Goal: Task Accomplishment & Management: Complete application form

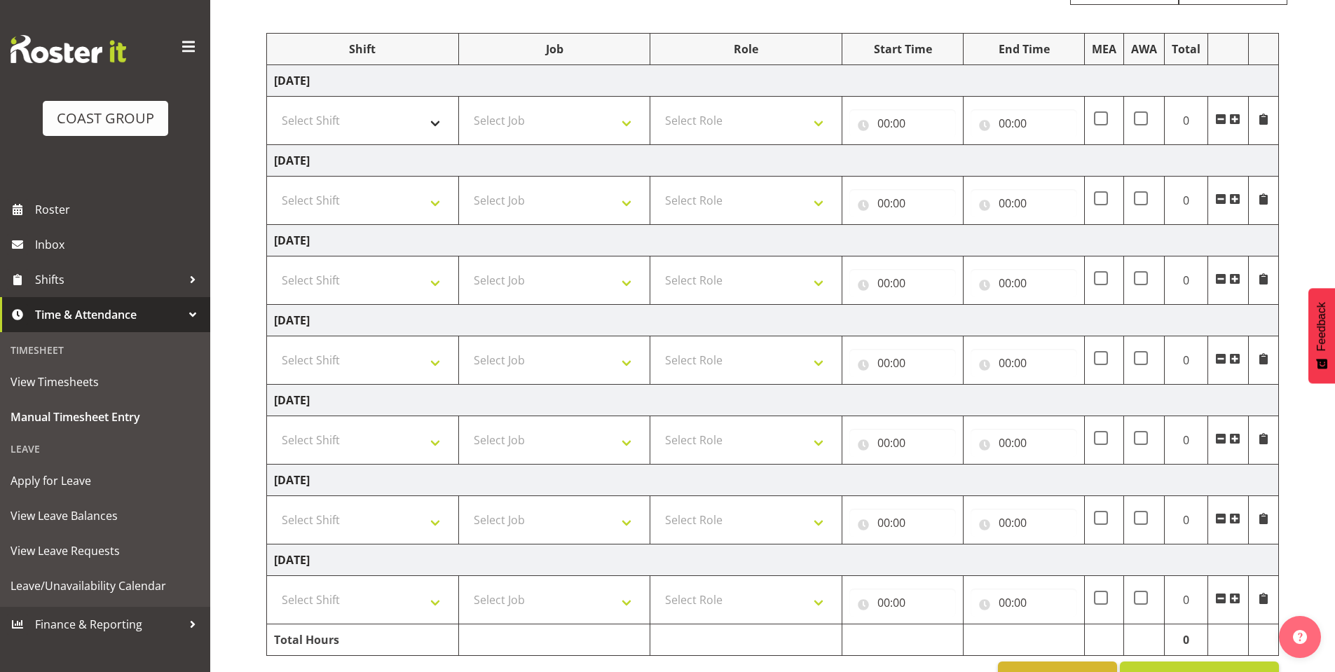
scroll to position [202, 0]
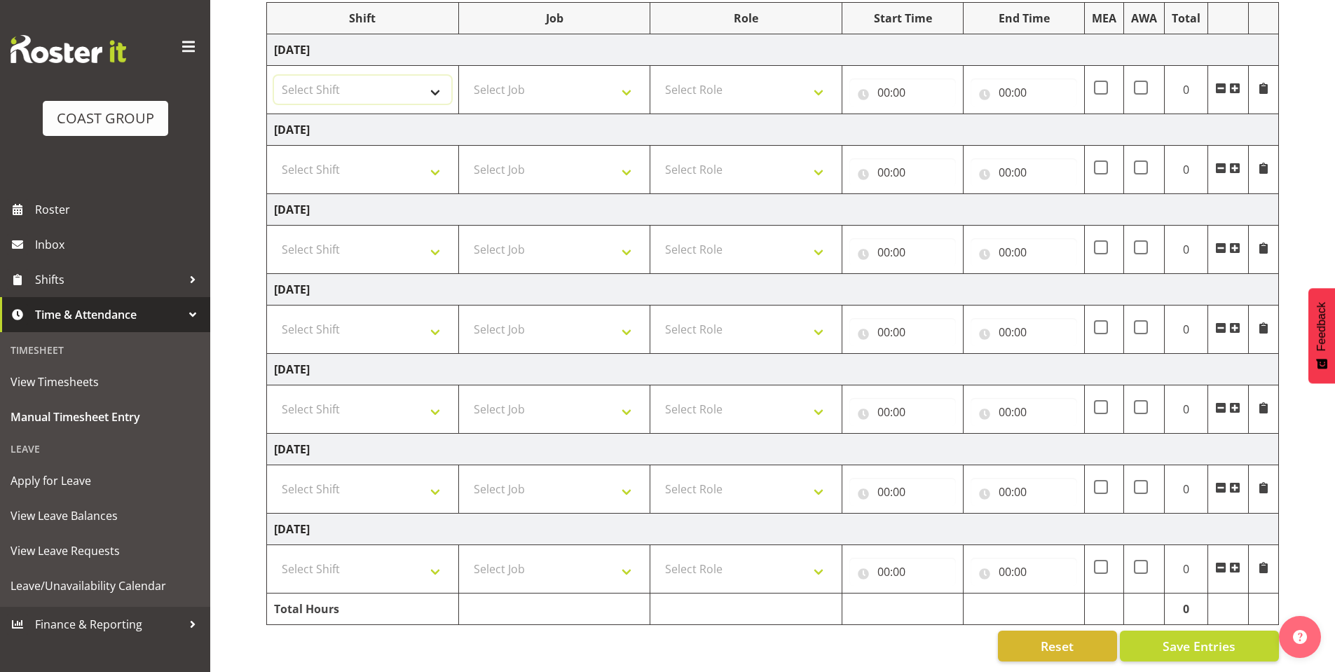
click at [423, 76] on select "Select Shift AKL SIGN ADMIN1 (LEAVE ALONE, DONT MAKE INACTIVE) DW ACCOUNT MANAG…" at bounding box center [362, 90] width 177 height 28
select select "6781"
click at [274, 76] on select "Select Shift AKL SIGN ADMIN1 (LEAVE ALONE, DONT MAKE INACTIVE) DW ACCOUNT MANAG…" at bounding box center [362, 90] width 177 height 28
click at [449, 156] on select "Select Shift AKL SIGN ADMIN1 (LEAVE ALONE, DONT MAKE INACTIVE) DW ACCOUNT MANAG…" at bounding box center [362, 170] width 177 height 28
select select "6781"
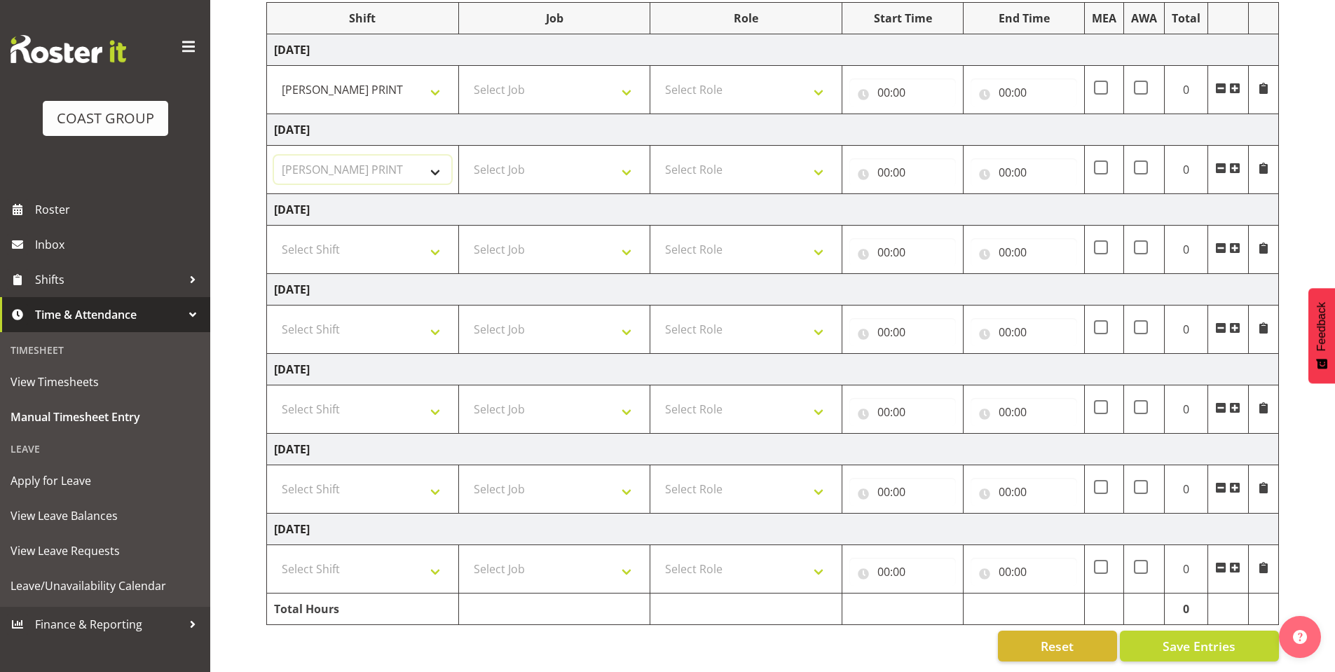
click at [274, 156] on select "Select Shift AKL SIGN ADMIN1 (LEAVE ALONE, DONT MAKE INACTIVE) DW ACCOUNT MANAG…" at bounding box center [362, 170] width 177 height 28
click at [439, 236] on select "Select Shift AKL SIGN ADMIN1 (LEAVE ALONE, DONT MAKE INACTIVE) DW ACCOUNT MANAG…" at bounding box center [362, 250] width 177 height 28
select select "6781"
click at [274, 236] on select "Select Shift AKL SIGN ADMIN1 (LEAVE ALONE, DONT MAKE INACTIVE) DW ACCOUNT MANAG…" at bounding box center [362, 250] width 177 height 28
click at [439, 475] on select "Select Shift AKL SIGN ADMIN1 (LEAVE ALONE, DONT MAKE INACTIVE) DW ACCOUNT MANAG…" at bounding box center [362, 489] width 177 height 28
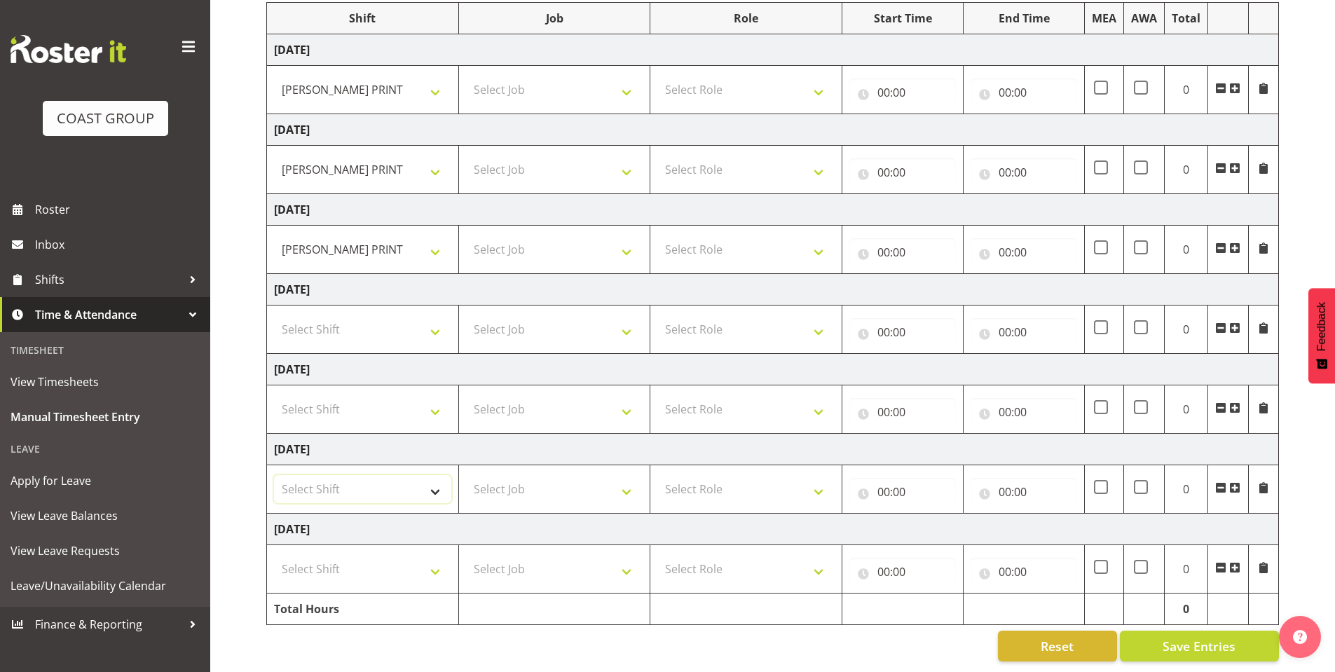
select select "6781"
click at [274, 475] on select "Select Shift AKL SIGN ADMIN1 (LEAVE ALONE, DONT MAKE INACTIVE) DW ACCOUNT MANAG…" at bounding box center [362, 489] width 177 height 28
click at [435, 558] on select "Select Shift AKL SIGN ADMIN1 (LEAVE ALONE, DONT MAKE INACTIVE) DW ACCOUNT MANAG…" at bounding box center [362, 569] width 177 height 28
select select "6781"
click at [274, 555] on select "Select Shift AKL SIGN ADMIN1 (LEAVE ALONE, DONT MAKE INACTIVE) DW ACCOUNT MANAG…" at bounding box center [362, 569] width 177 height 28
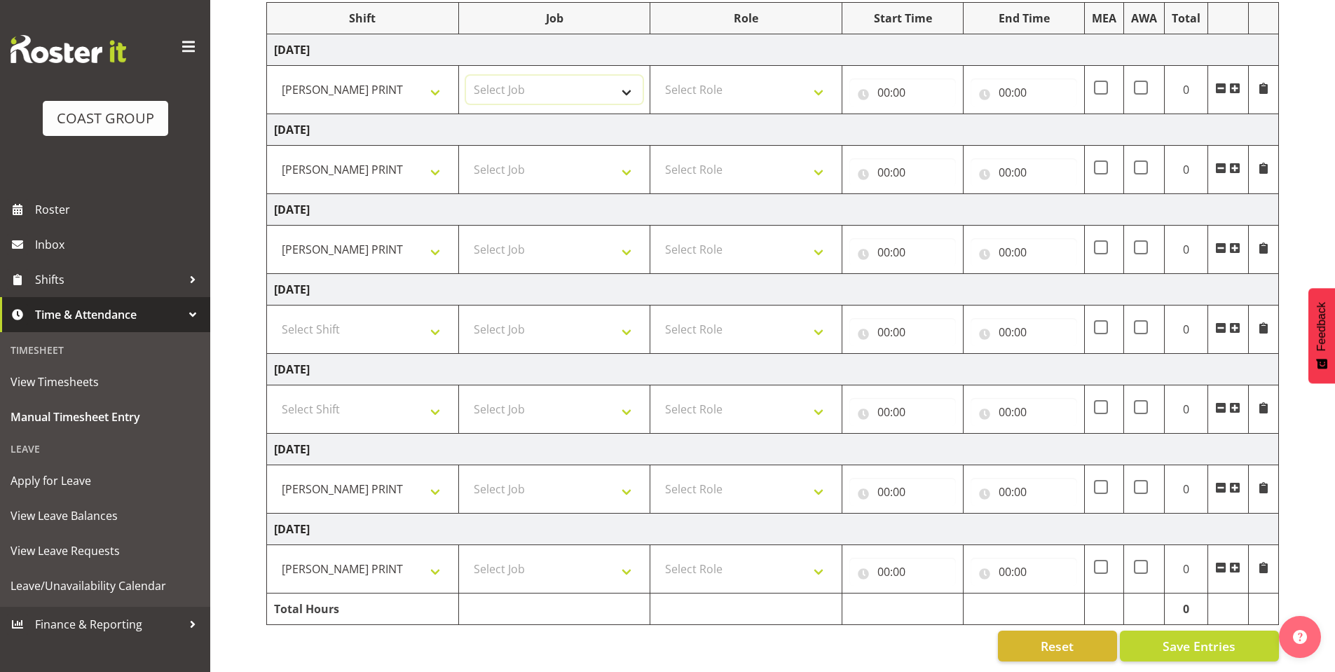
click at [618, 81] on select "Select Job 1 Carlton Events 1 [PERSON_NAME][GEOGRAPHIC_DATA] 1 [PERSON_NAME][GE…" at bounding box center [554, 90] width 177 height 28
select select "610"
click at [466, 76] on select "Select Job 1 Carlton Events 1 [PERSON_NAME][GEOGRAPHIC_DATA] 1 [PERSON_NAME][GE…" at bounding box center [554, 90] width 177 height 28
click at [618, 146] on td "Select Job 1 Carlton Events 1 [PERSON_NAME][GEOGRAPHIC_DATA] 1 [PERSON_NAME][GE…" at bounding box center [554, 170] width 192 height 48
click at [628, 156] on select "Select Job 1 Carlton Events 1 [PERSON_NAME][GEOGRAPHIC_DATA] 1 [PERSON_NAME][GE…" at bounding box center [554, 170] width 177 height 28
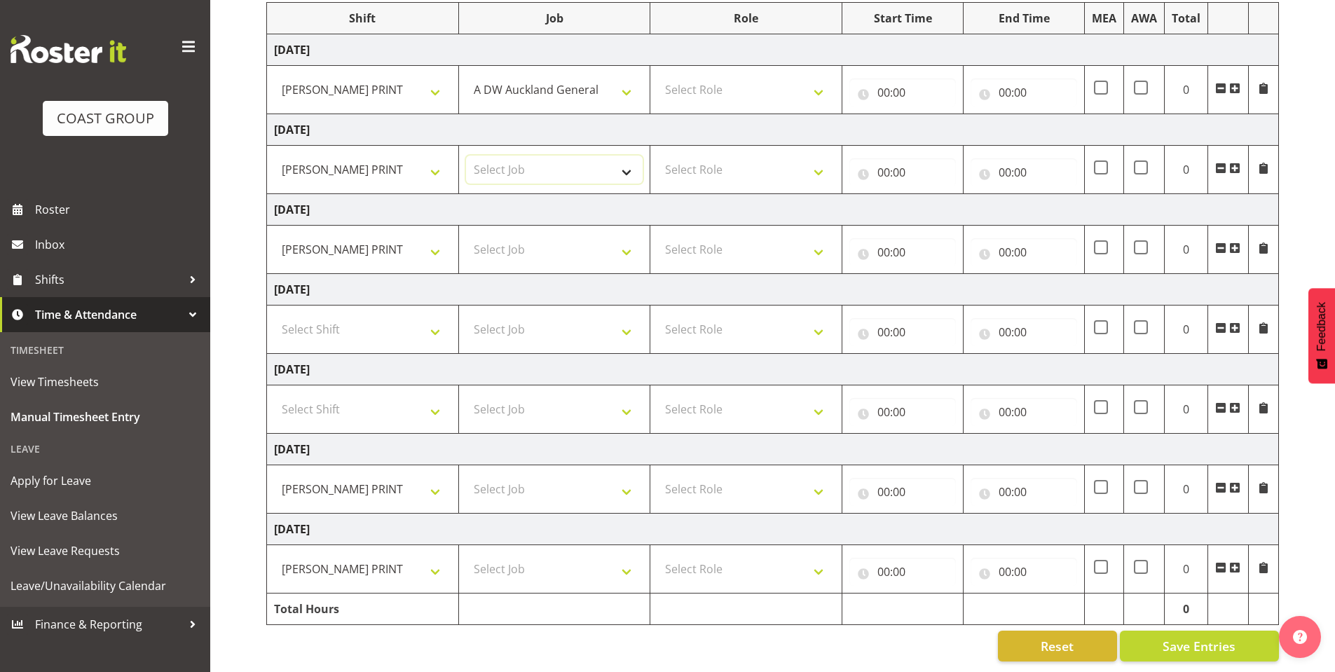
select select "610"
click at [466, 156] on select "Select Job 1 Carlton Events 1 [PERSON_NAME][GEOGRAPHIC_DATA] 1 [PERSON_NAME][GE…" at bounding box center [554, 170] width 177 height 28
click at [622, 236] on select "Select Job 1 Carlton Events 1 [PERSON_NAME][GEOGRAPHIC_DATA] 1 [PERSON_NAME][GE…" at bounding box center [554, 250] width 177 height 28
select select "610"
click at [466, 236] on select "Select Job 1 Carlton Events 1 [PERSON_NAME][GEOGRAPHIC_DATA] 1 [PERSON_NAME][GE…" at bounding box center [554, 250] width 177 height 28
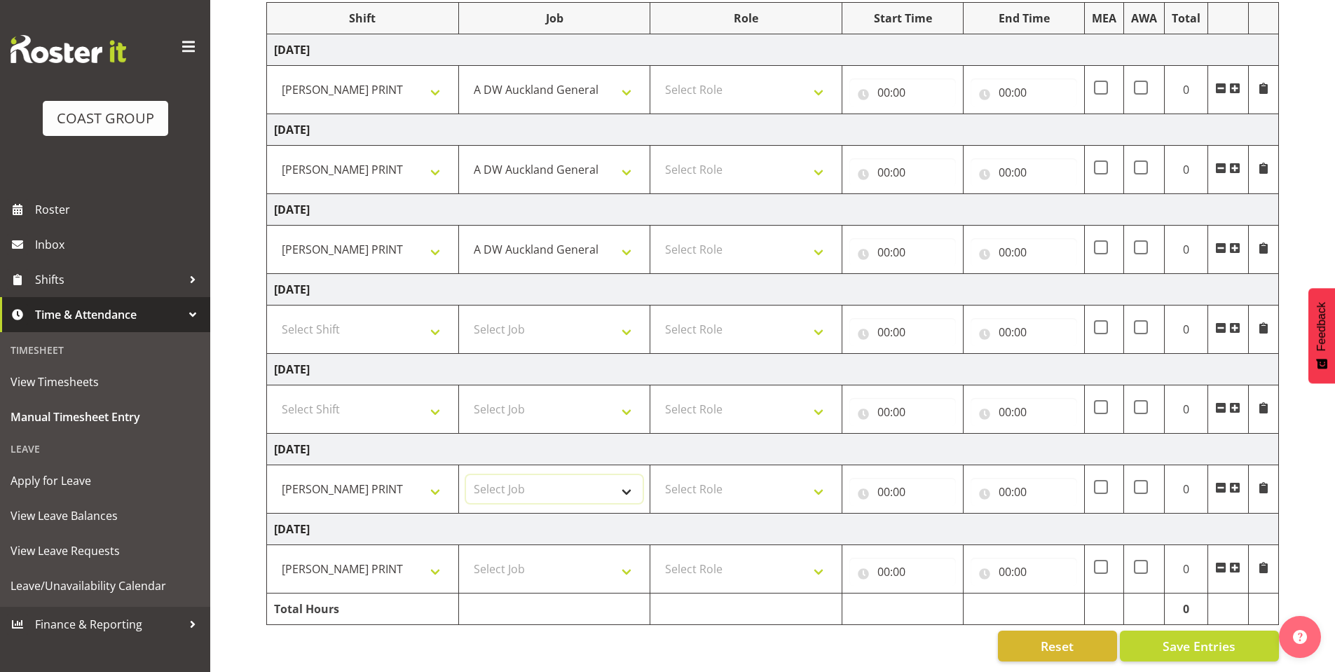
click at [622, 475] on select "Select Job 1 Carlton Events 1 [PERSON_NAME][GEOGRAPHIC_DATA] 1 [PERSON_NAME][GE…" at bounding box center [554, 489] width 177 height 28
select select "610"
click at [466, 475] on select "Select Job 1 Carlton Events 1 [PERSON_NAME][GEOGRAPHIC_DATA] 1 [PERSON_NAME][GE…" at bounding box center [554, 489] width 177 height 28
click at [616, 561] on select "Select Job 1 Carlton Events 1 [PERSON_NAME][GEOGRAPHIC_DATA] 1 [PERSON_NAME][GE…" at bounding box center [554, 569] width 177 height 28
select select "610"
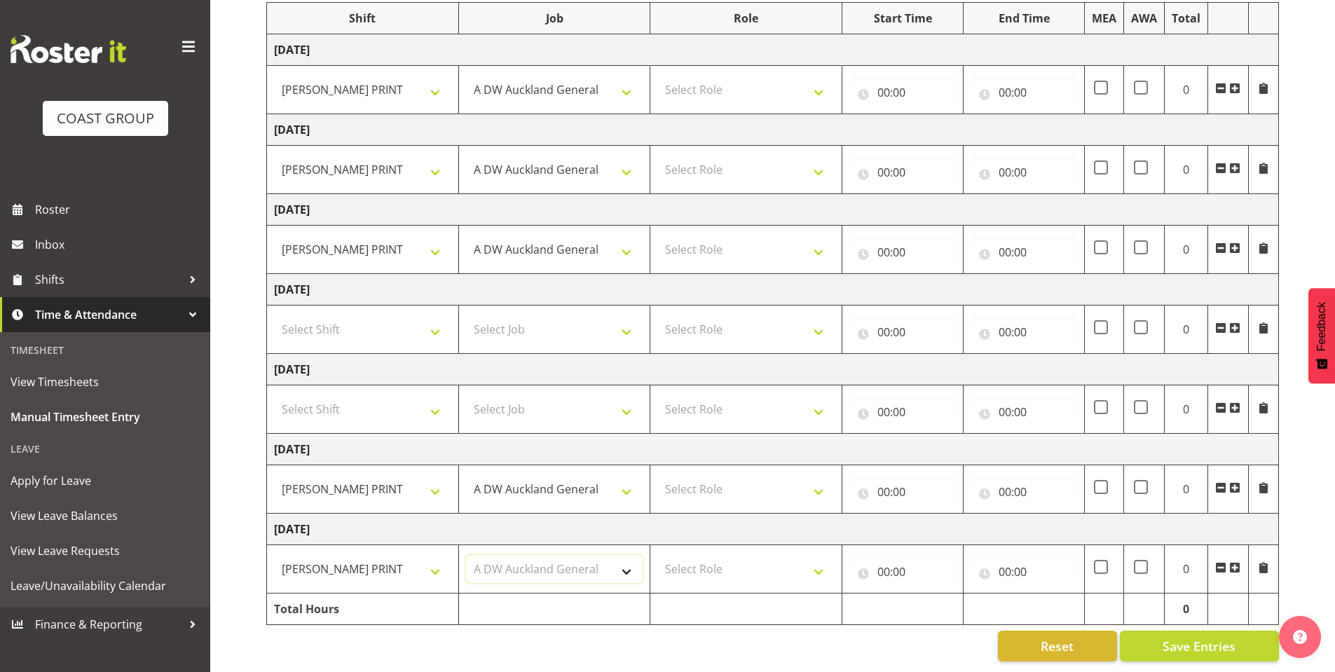
click at [466, 555] on select "Select Job 1 Carlton Events 1 [PERSON_NAME][GEOGRAPHIC_DATA] 1 [PERSON_NAME][GE…" at bounding box center [554, 569] width 177 height 28
click at [821, 76] on select "Select Role DESIGNER [PERSON_NAME]" at bounding box center [745, 90] width 177 height 28
select select "221"
click at [657, 76] on select "Select Role DESIGNER [PERSON_NAME]" at bounding box center [745, 90] width 177 height 28
click at [805, 156] on select "Select Role DESIGNER [PERSON_NAME]" at bounding box center [745, 170] width 177 height 28
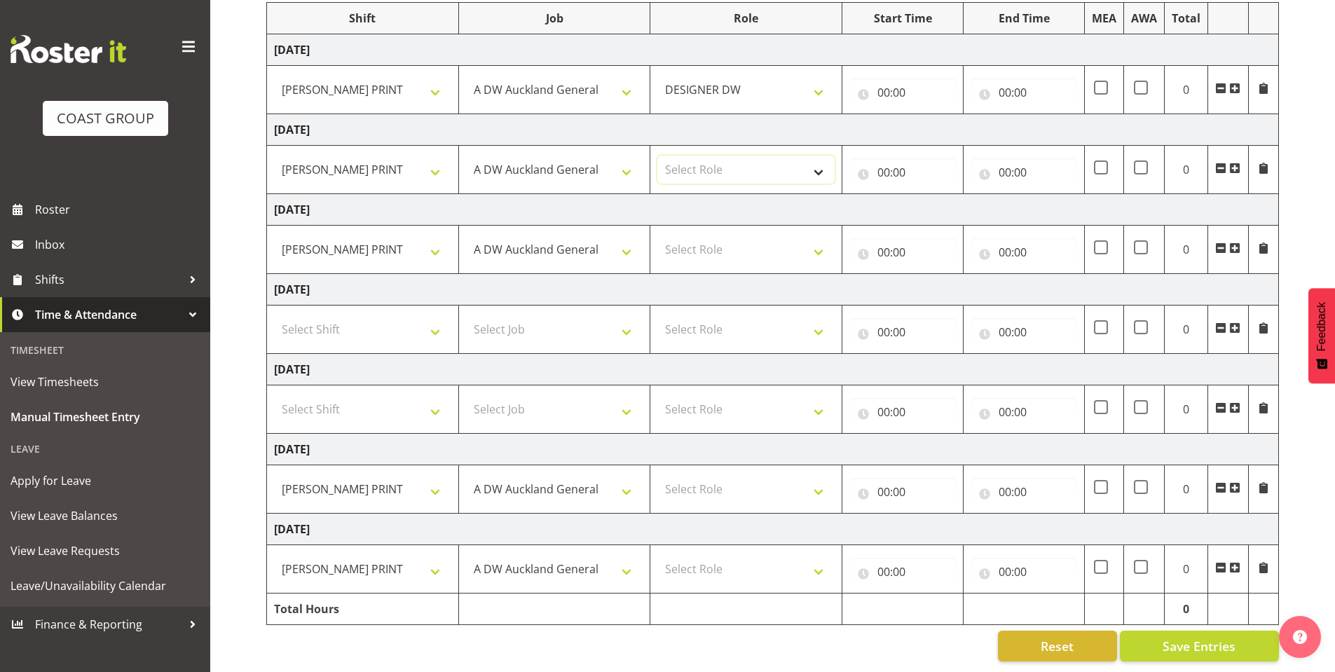
select select "221"
click at [657, 156] on select "Select Role DESIGNER [PERSON_NAME]" at bounding box center [745, 170] width 177 height 28
click at [807, 236] on select "Select Role DESIGNER [PERSON_NAME]" at bounding box center [745, 250] width 177 height 28
select select "221"
click at [657, 236] on select "Select Role DESIGNER [PERSON_NAME]" at bounding box center [745, 250] width 177 height 28
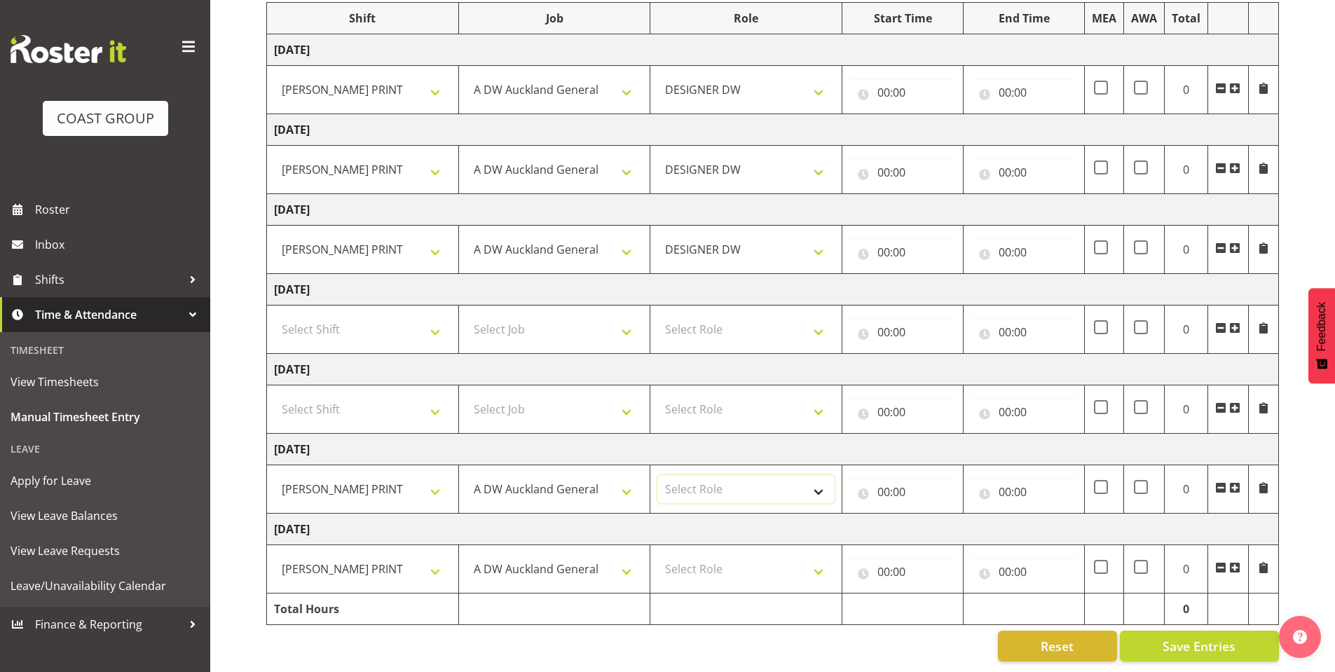
drag, startPoint x: 813, startPoint y: 472, endPoint x: 792, endPoint y: 478, distance: 21.8
click at [813, 475] on select "Select Role DESIGNER [PERSON_NAME]" at bounding box center [745, 489] width 177 height 28
select select "221"
click at [657, 475] on select "Select Role DESIGNER [PERSON_NAME]" at bounding box center [745, 489] width 177 height 28
click at [819, 555] on select "Select Role DESIGNER [PERSON_NAME]" at bounding box center [745, 569] width 177 height 28
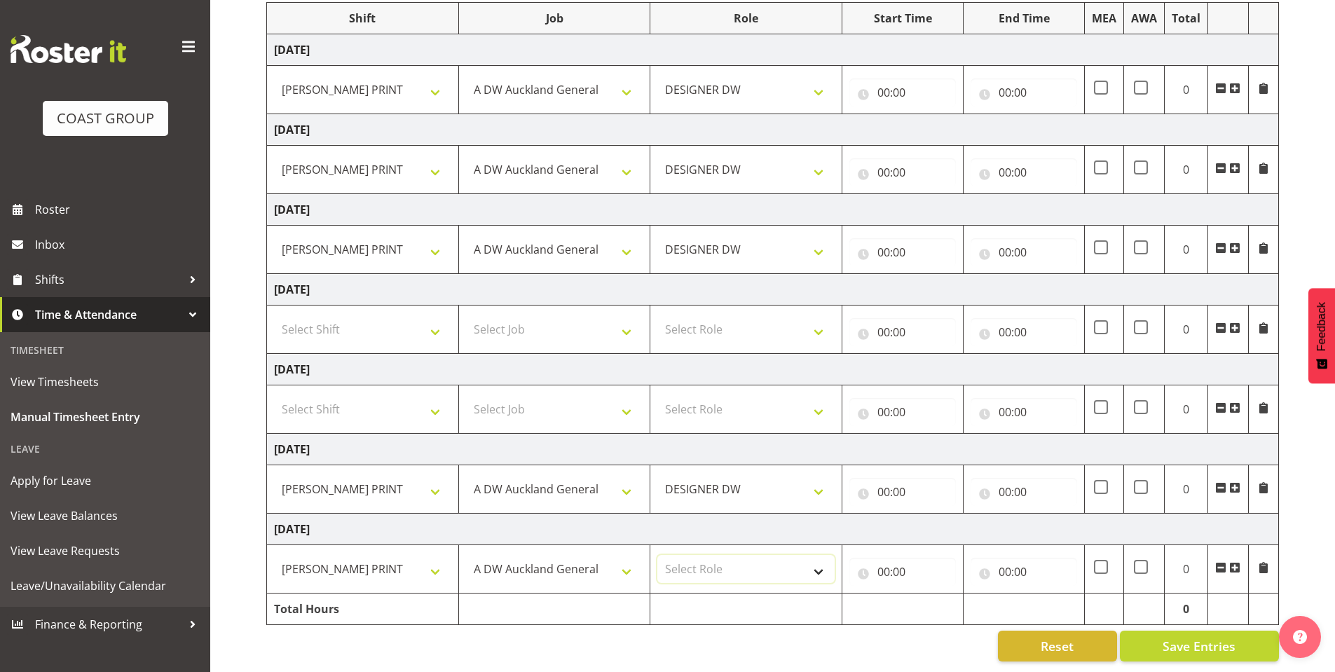
select select "221"
click at [657, 555] on select "Select Role DESIGNER [PERSON_NAME]" at bounding box center [745, 569] width 177 height 28
click at [887, 79] on input "00:00" at bounding box center [903, 93] width 107 height 28
drag, startPoint x: 941, startPoint y: 116, endPoint x: 942, endPoint y: 132, distance: 16.2
click at [941, 116] on select "00 01 02 03 04 05 06 07 08 09 10 11 12 13 14 15 16 17 18 19 20 21 22 23" at bounding box center [945, 129] width 32 height 28
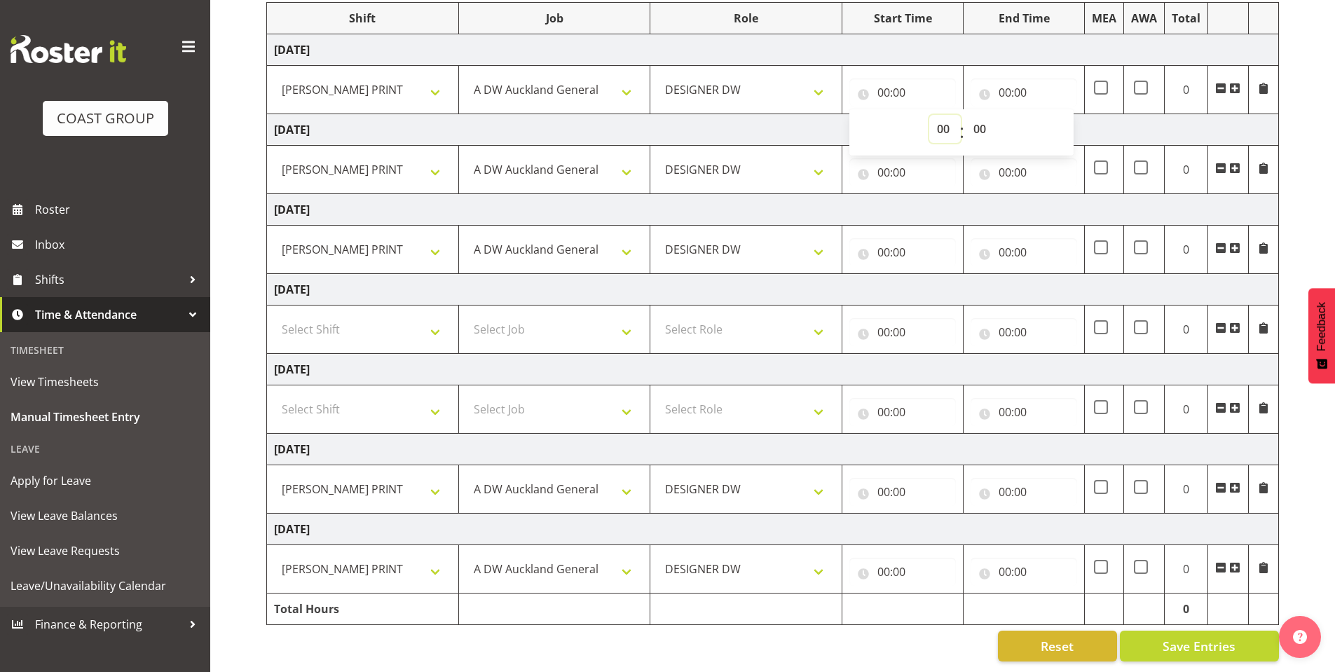
select select "8"
click at [929, 115] on select "00 01 02 03 04 05 06 07 08 09 10 11 12 13 14 15 16 17 18 19 20 21 22 23" at bounding box center [945, 129] width 32 height 28
type input "08:00"
click at [882, 158] on input "00:00" at bounding box center [903, 172] width 107 height 28
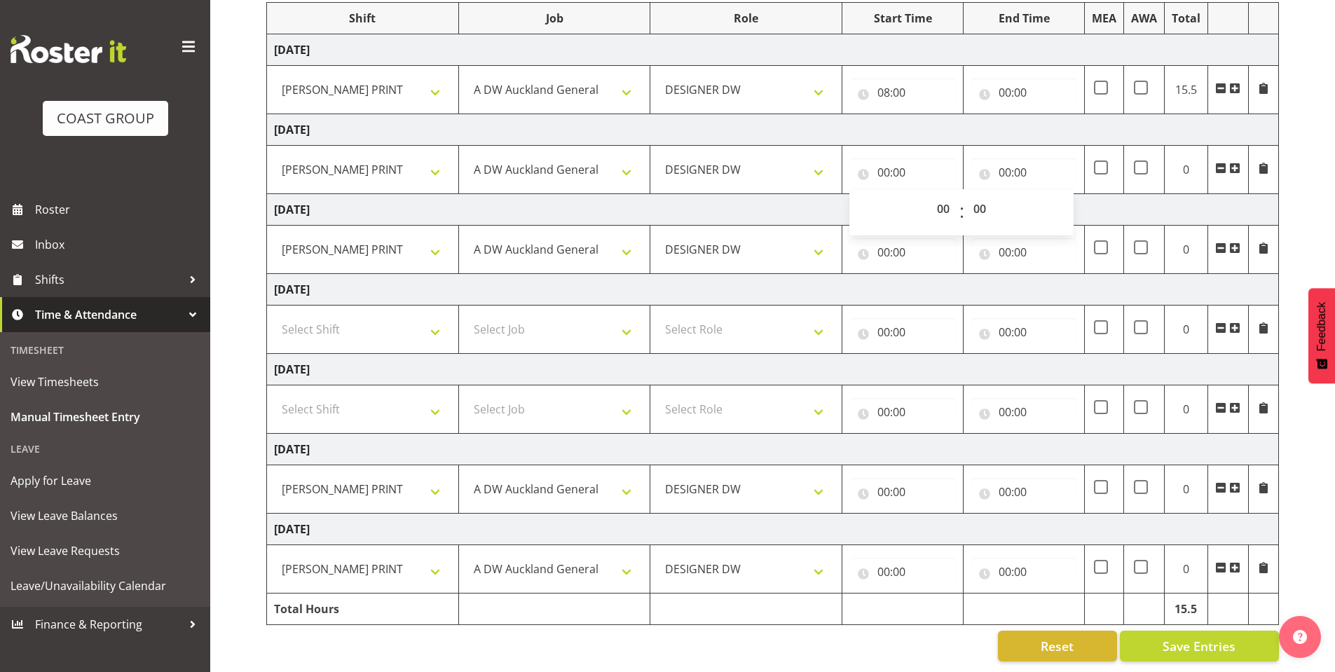
click at [923, 202] on div "00 01 02 03 04 05 06 07 08 09 10 11 12 13 14 15 16 17 18 19 20 21 22 23 : 00 01…" at bounding box center [962, 212] width 224 height 35
click at [942, 200] on select "00 01 02 03 04 05 06 07 08 09 10 11 12 13 14 15 16 17 18 19 20 21 22 23" at bounding box center [945, 209] width 32 height 28
select select "8"
click at [929, 195] on select "00 01 02 03 04 05 06 07 08 09 10 11 12 13 14 15 16 17 18 19 20 21 22 23" at bounding box center [945, 209] width 32 height 28
type input "08:00"
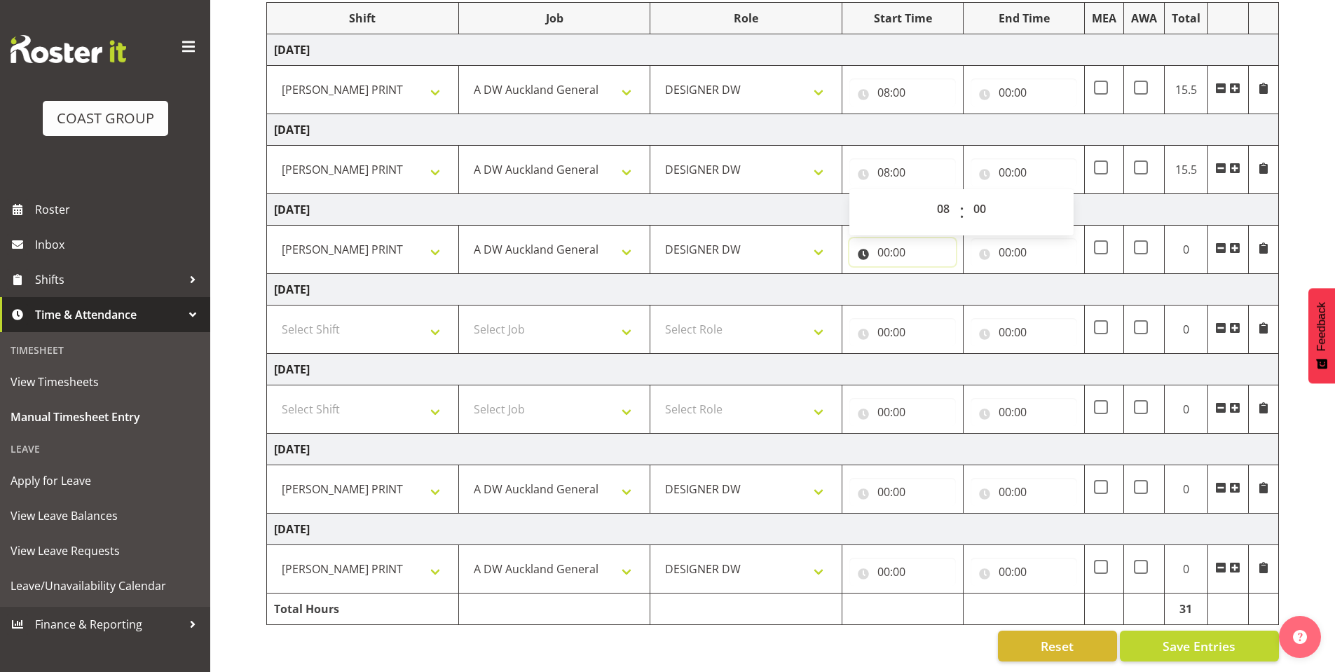
click at [880, 240] on input "00:00" at bounding box center [903, 252] width 107 height 28
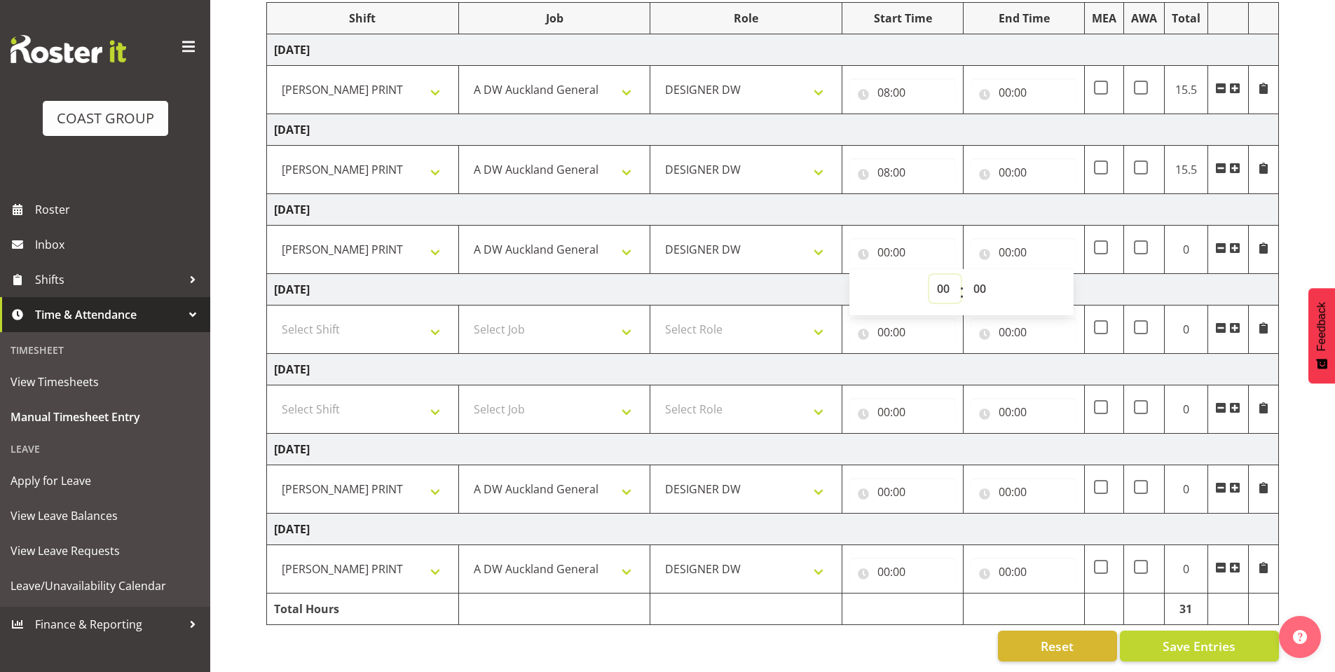
click at [941, 278] on select "00 01 02 03 04 05 06 07 08 09 10 11 12 13 14 15 16 17 18 19 20 21 22 23" at bounding box center [945, 289] width 32 height 28
select select "8"
click at [929, 275] on select "00 01 02 03 04 05 06 07 08 09 10 11 12 13 14 15 16 17 18 19 20 21 22 23" at bounding box center [945, 289] width 32 height 28
type input "08:00"
click at [882, 478] on input "00:00" at bounding box center [903, 492] width 107 height 28
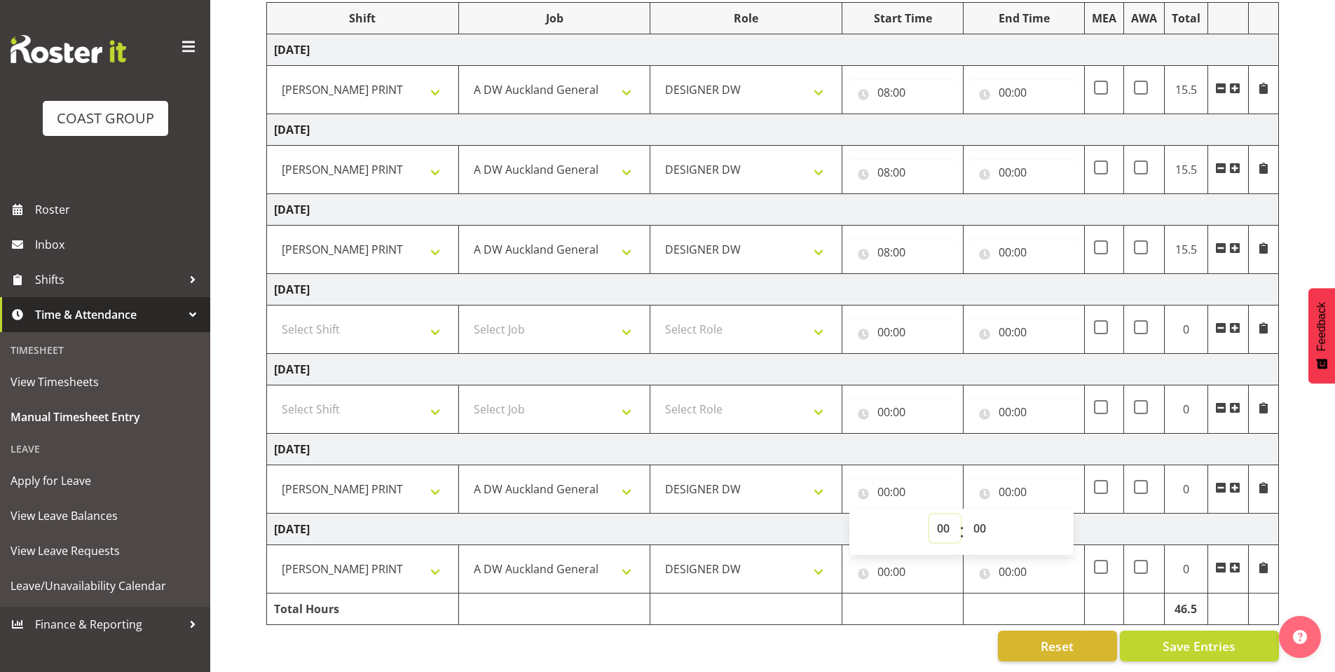
click at [943, 516] on select "00 01 02 03 04 05 06 07 08 09 10 11 12 13 14 15 16 17 18 19 20 21 22 23" at bounding box center [945, 528] width 32 height 28
select select "8"
click at [929, 514] on select "00 01 02 03 04 05 06 07 08 09 10 11 12 13 14 15 16 17 18 19 20 21 22 23" at bounding box center [945, 528] width 32 height 28
type input "08:00"
click at [885, 558] on input "00:00" at bounding box center [903, 572] width 107 height 28
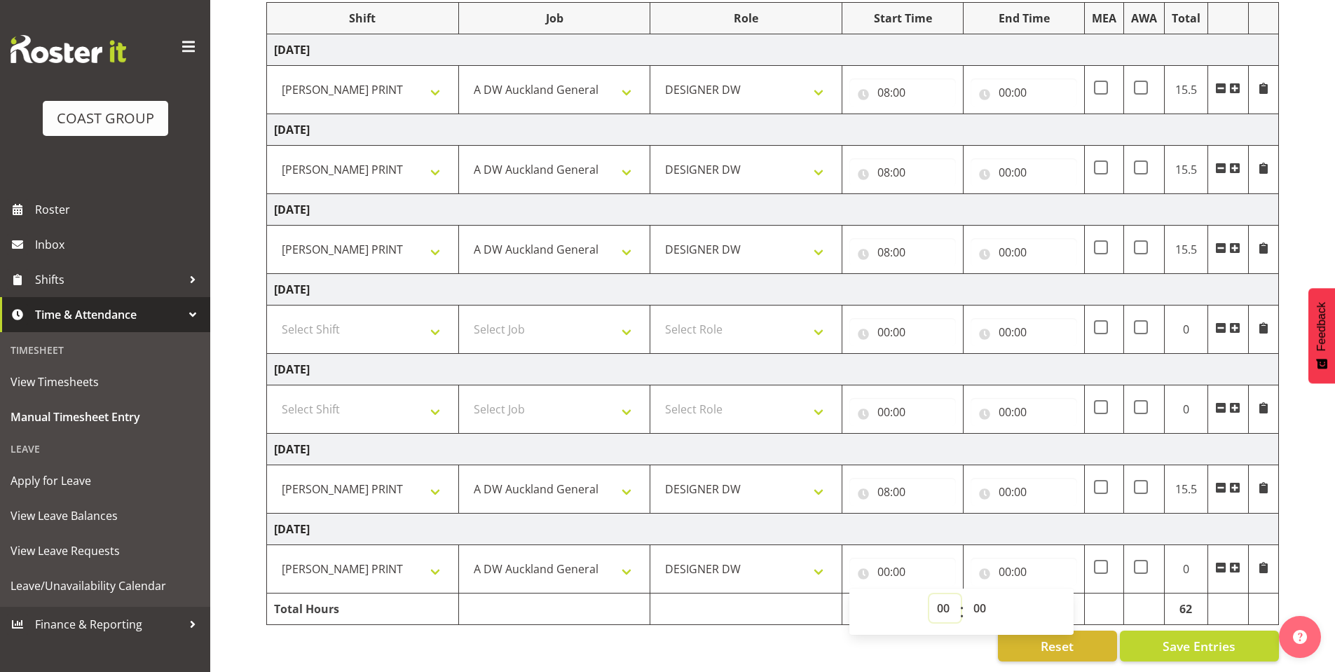
click at [939, 594] on select "00 01 02 03 04 05 06 07 08 09 10 11 12 13 14 15 16 17 18 19 20 21 22 23" at bounding box center [945, 608] width 32 height 28
select select "8"
click at [929, 594] on select "00 01 02 03 04 05 06 07 08 09 10 11 12 13 14 15 16 17 18 19 20 21 22 23" at bounding box center [945, 608] width 32 height 28
type input "08:00"
click at [1002, 79] on input "00:00" at bounding box center [1024, 93] width 107 height 28
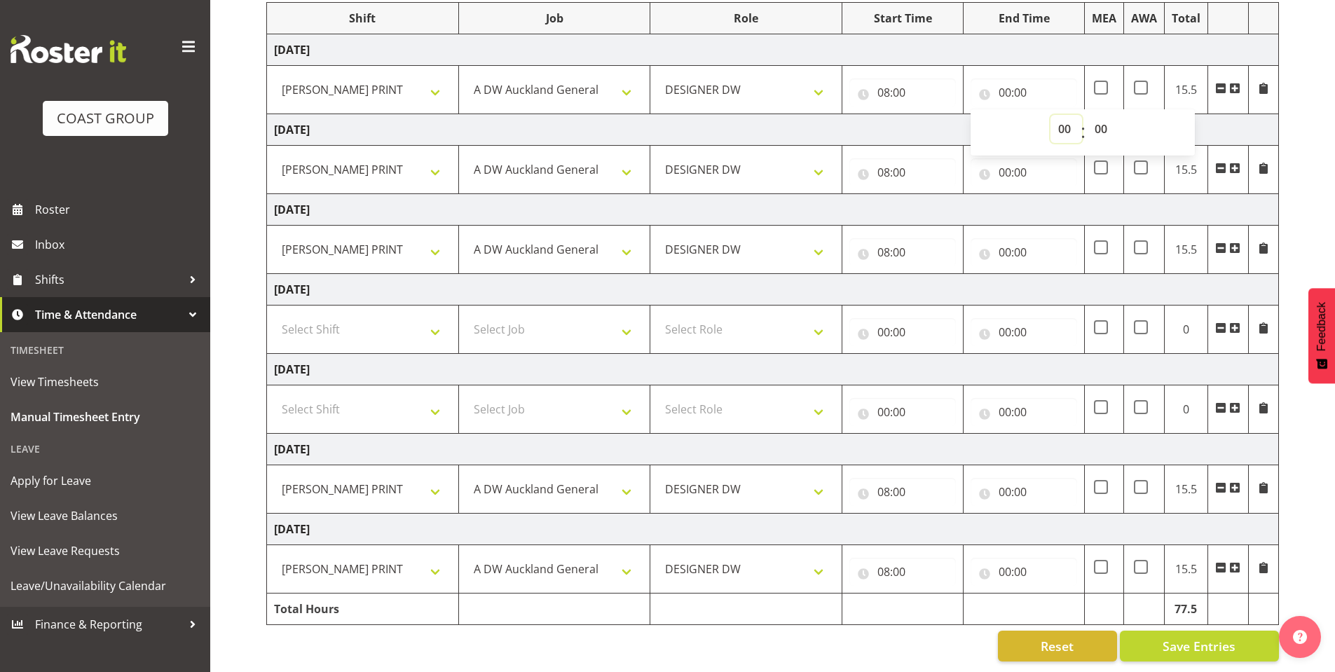
click at [1063, 115] on select "00 01 02 03 04 05 06 07 08 09 10 11 12 13 14 15 16 17 18 19 20 21 22 23" at bounding box center [1067, 129] width 32 height 28
select select "16"
click at [1051, 115] on select "00 01 02 03 04 05 06 07 08 09 10 11 12 13 14 15 16 17 18 19 20 21 22 23" at bounding box center [1067, 129] width 32 height 28
type input "16:00"
click at [1007, 158] on input "00:00" at bounding box center [1024, 172] width 107 height 28
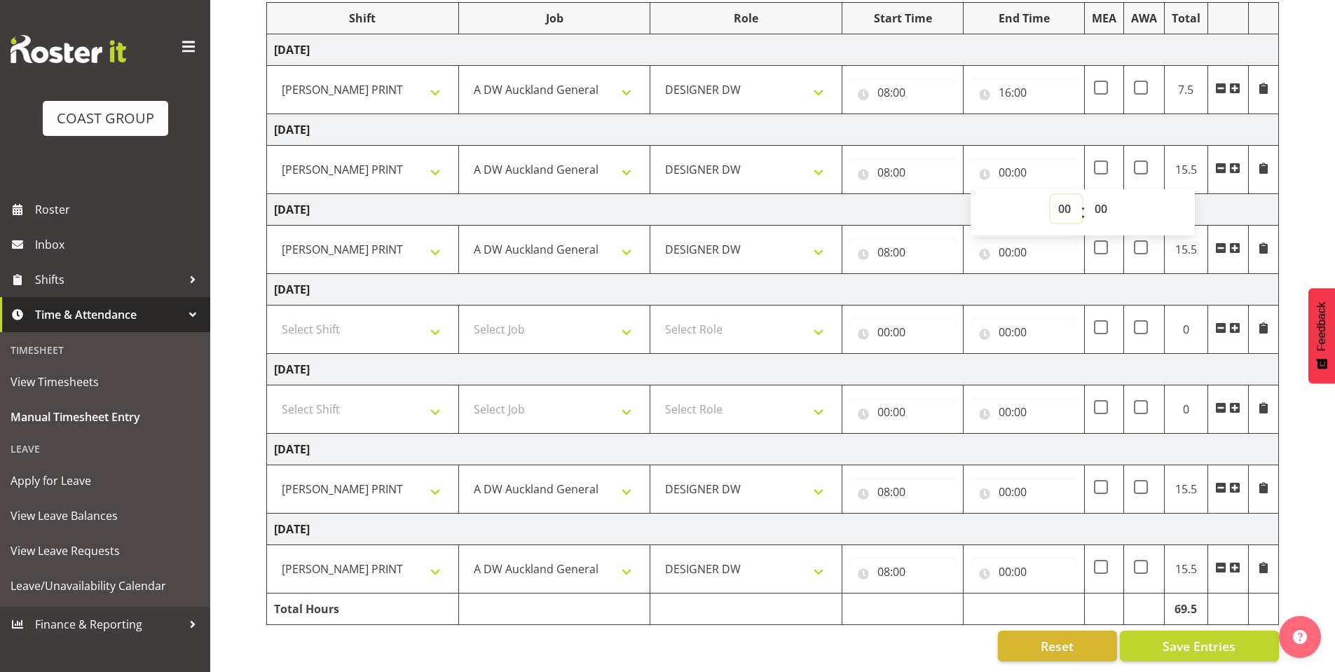
click at [1058, 198] on select "00 01 02 03 04 05 06 07 08 09 10 11 12 13 14 15 16 17 18 19 20 21 22 23" at bounding box center [1067, 209] width 32 height 28
select select "16"
click at [1051, 195] on select "00 01 02 03 04 05 06 07 08 09 10 11 12 13 14 15 16 17 18 19 20 21 22 23" at bounding box center [1067, 209] width 32 height 28
type input "16:00"
click at [1002, 233] on div "00:00 00 01 02 03 04 05 06 07 08 09 10 11 12 13 14 15 16 17 18 19 20 21 22 23 :…" at bounding box center [1024, 250] width 107 height 34
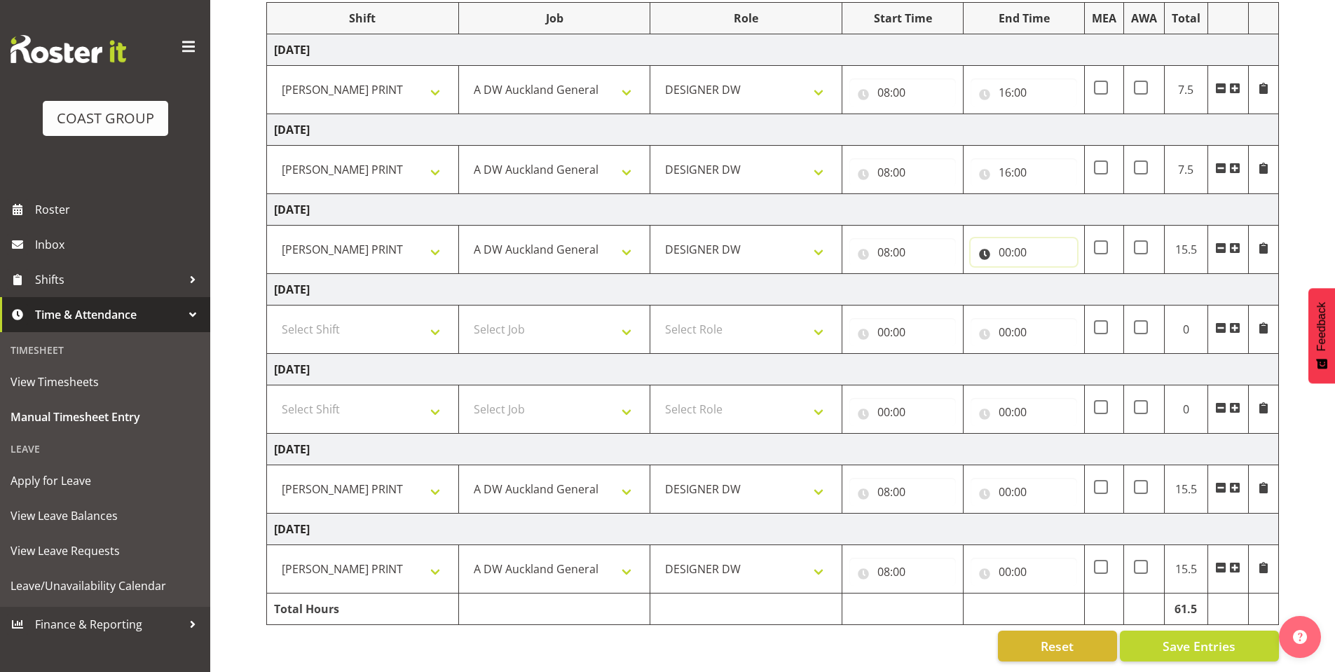
click at [1004, 238] on input "00:00" at bounding box center [1024, 252] width 107 height 28
click at [1065, 275] on select "00 01 02 03 04 05 06 07 08 09 10 11 12 13 14 15 16 17 18 19 20 21 22 23" at bounding box center [1067, 289] width 32 height 28
select select "16"
click at [1051, 275] on select "00 01 02 03 04 05 06 07 08 09 10 11 12 13 14 15 16 17 18 19 20 21 22 23" at bounding box center [1067, 289] width 32 height 28
type input "16:00"
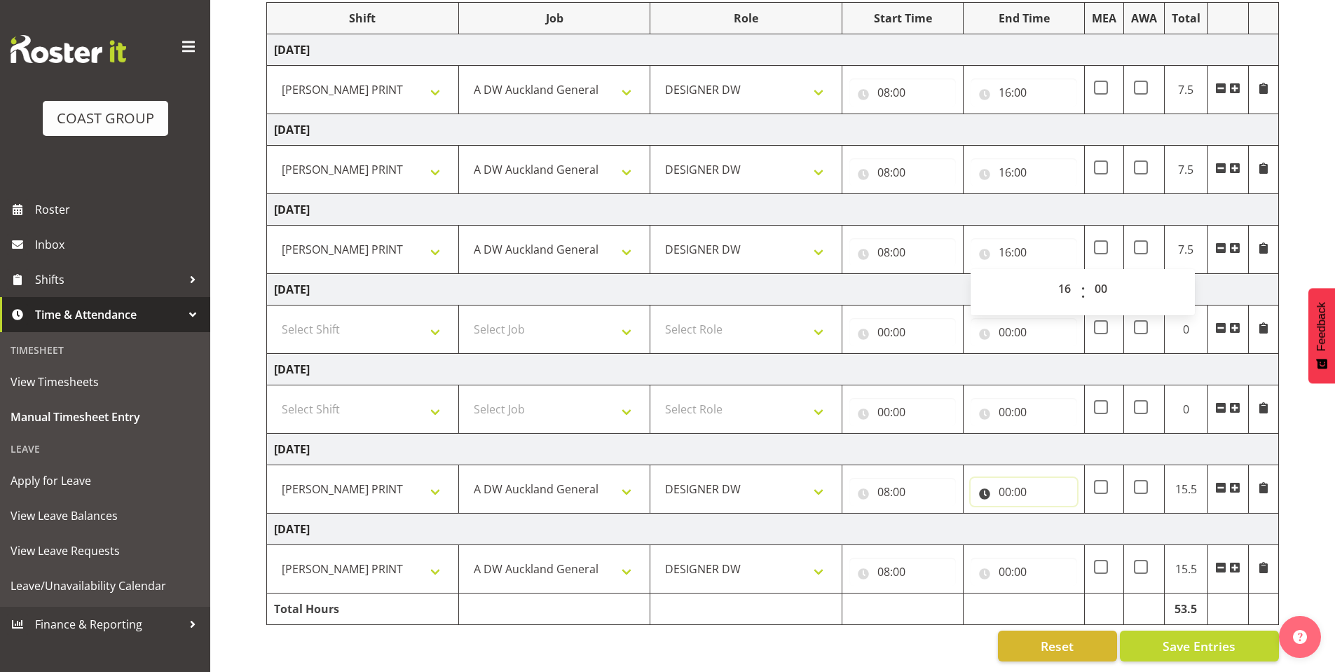
click at [1001, 479] on input "00:00" at bounding box center [1024, 492] width 107 height 28
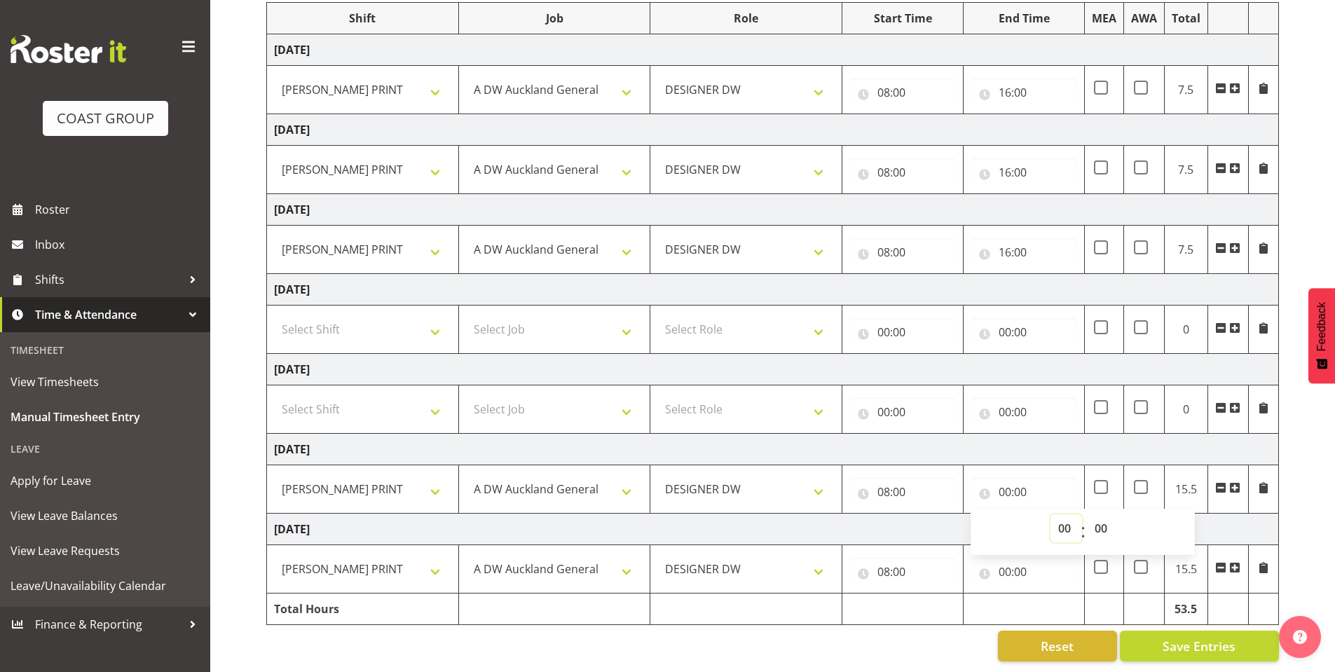
click at [1057, 514] on select "00 01 02 03 04 05 06 07 08 09 10 11 12 13 14 15 16 17 18 19 20 21 22 23" at bounding box center [1067, 528] width 32 height 28
select select "16"
click at [1051, 514] on select "00 01 02 03 04 05 06 07 08 09 10 11 12 13 14 15 16 17 18 19 20 21 22 23" at bounding box center [1067, 528] width 32 height 28
type input "16:00"
click at [1011, 558] on input "00:00" at bounding box center [1024, 572] width 107 height 28
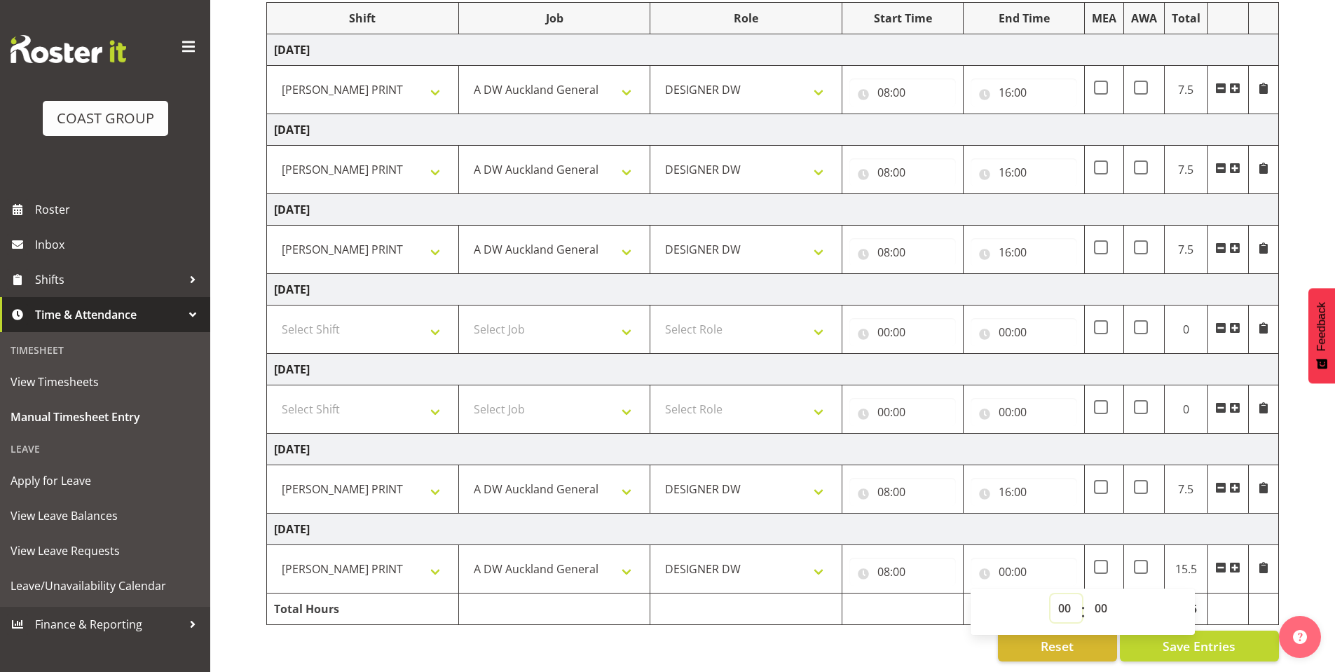
click at [1053, 594] on select "00 01 02 03 04 05 06 07 08 09 10 11 12 13 14 15 16 17 18 19 20 21 22 23" at bounding box center [1067, 608] width 32 height 28
select select "16"
click at [1051, 594] on select "00 01 02 03 04 05 06 07 08 09 10 11 12 13 14 15 16 17 18 19 20 21 22 23" at bounding box center [1067, 608] width 32 height 28
type input "16:00"
click at [1229, 638] on span "Save Entries" at bounding box center [1199, 646] width 73 height 18
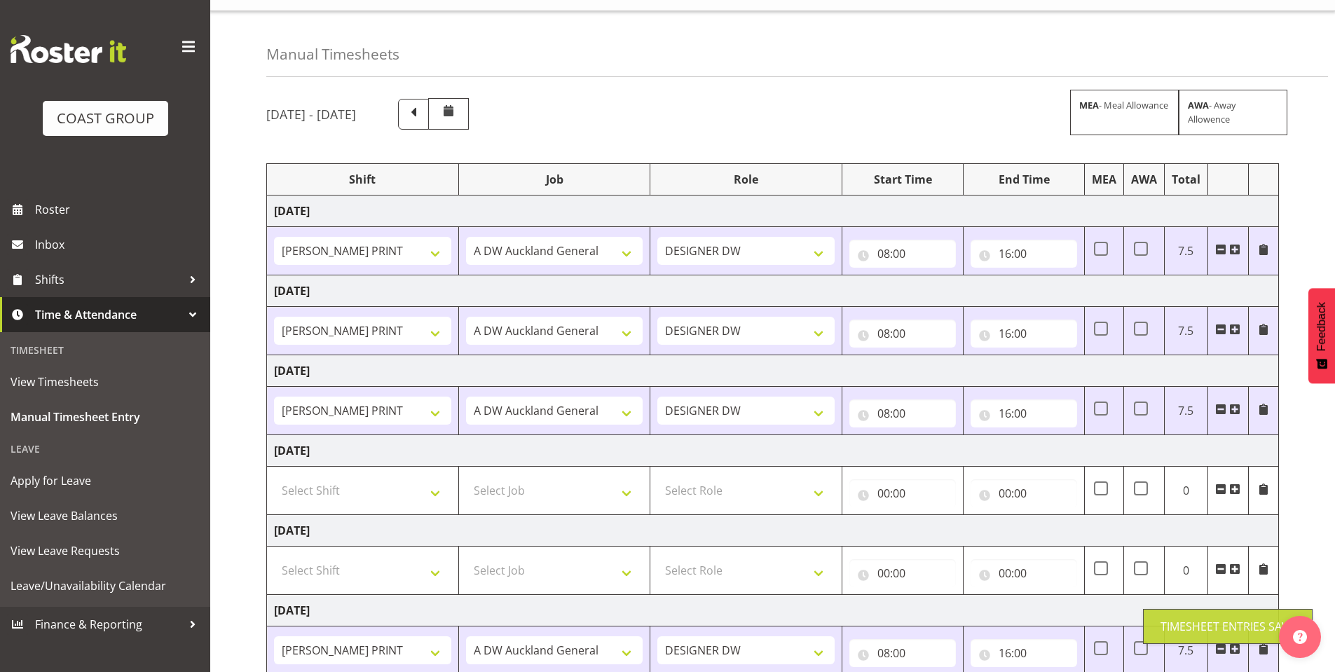
scroll to position [0, 0]
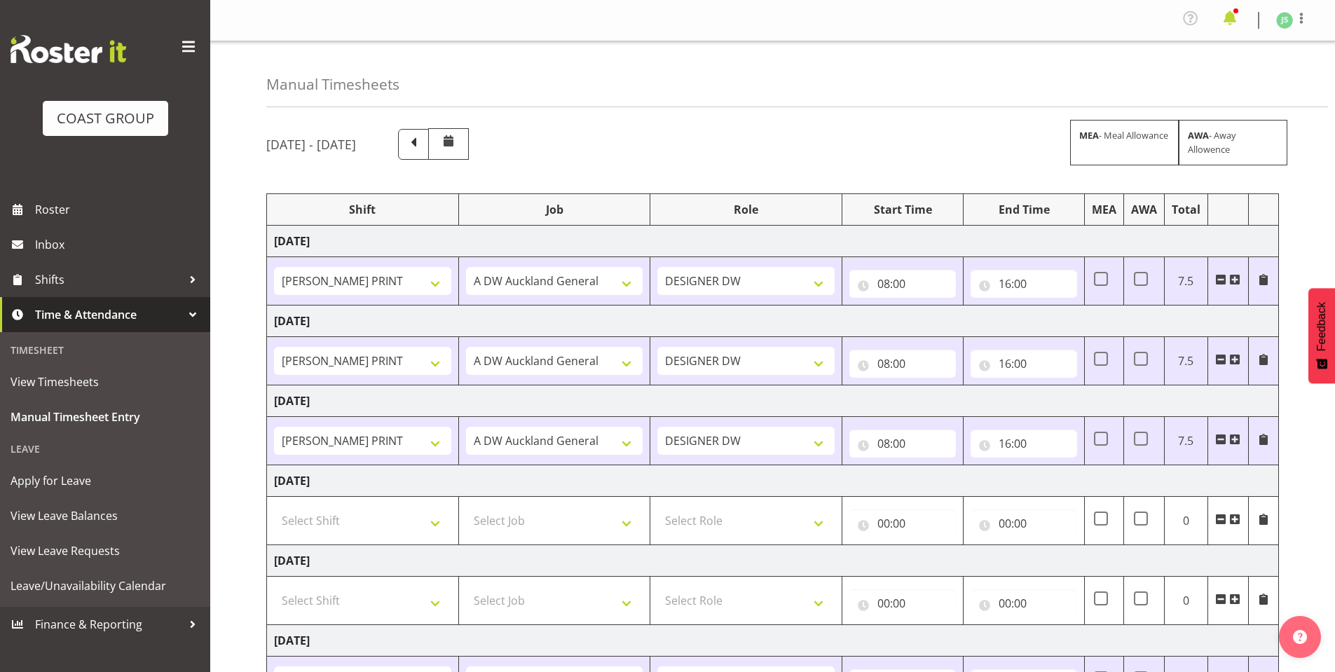
click at [1228, 20] on span at bounding box center [1230, 18] width 22 height 22
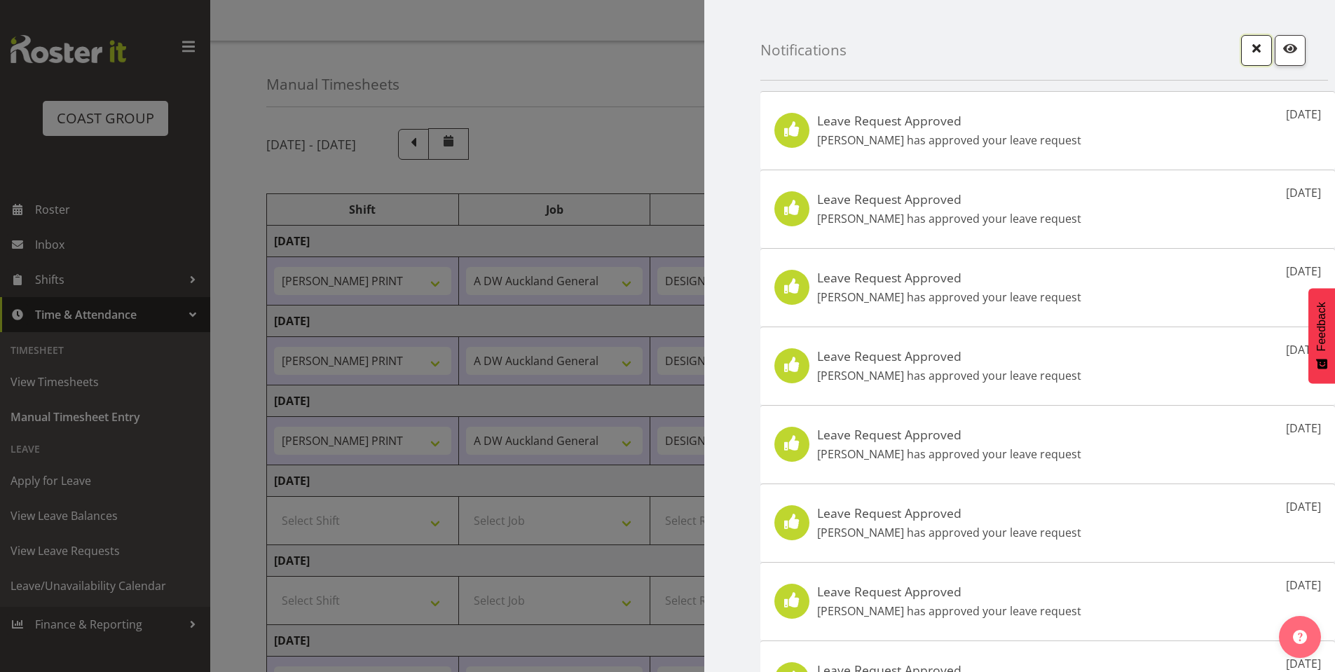
click at [1248, 46] on span "button" at bounding box center [1257, 48] width 18 height 18
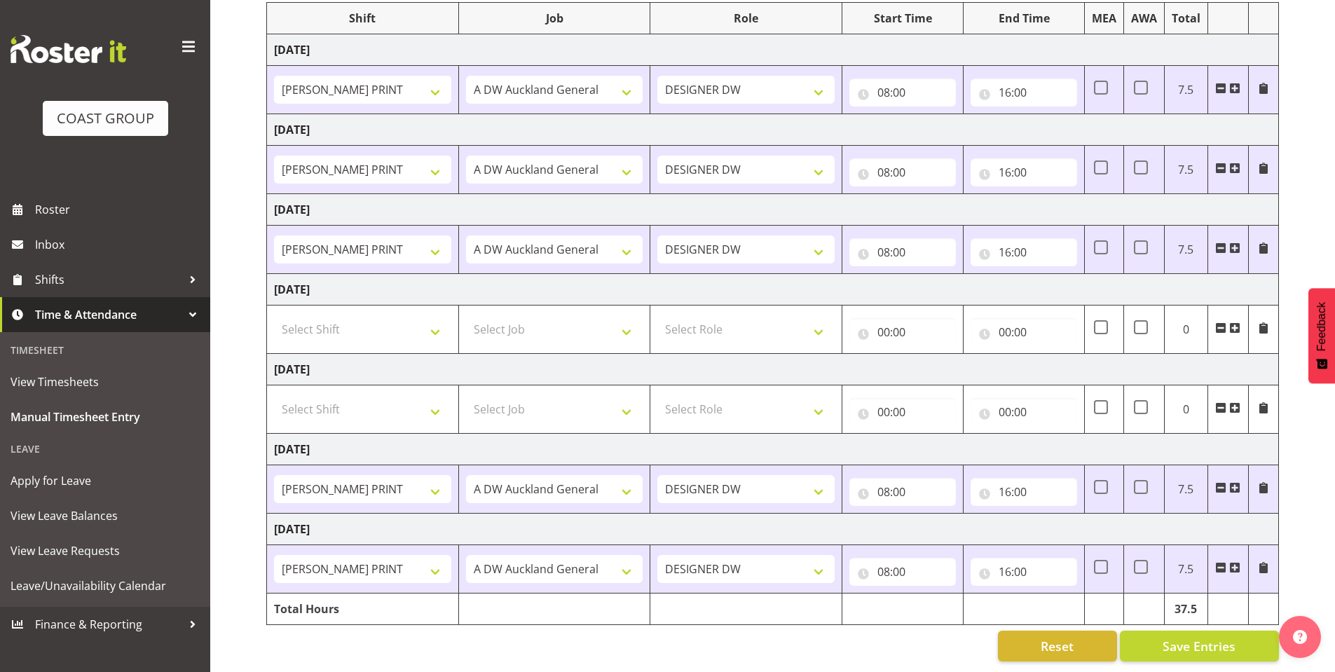
scroll to position [202, 0]
